Goal: Navigation & Orientation: Find specific page/section

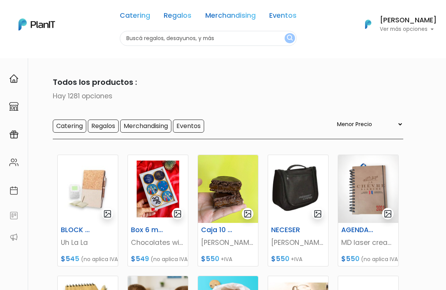
select select "0"
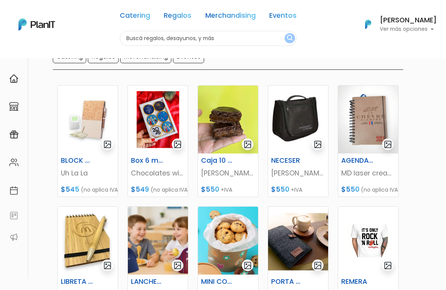
scroll to position [68, 0]
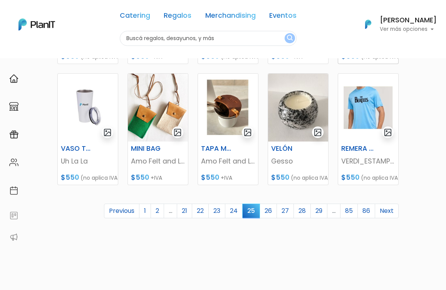
scroll to position [315, 0]
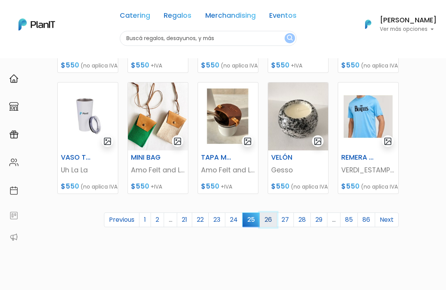
click at [271, 221] on link "26" at bounding box center [268, 219] width 17 height 15
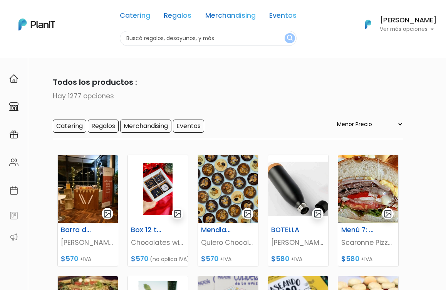
select select "0"
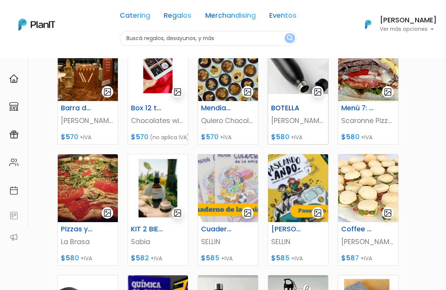
scroll to position [125, 0]
